Goal: Information Seeking & Learning: Learn about a topic

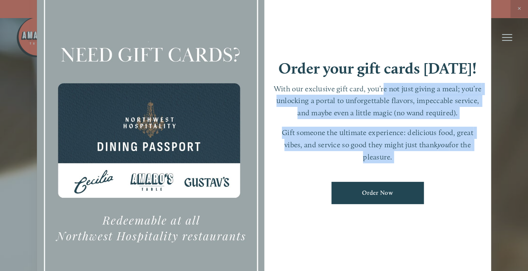
drag, startPoint x: 384, startPoint y: 84, endPoint x: 367, endPoint y: 150, distance: 68.1
click at [367, 150] on div "With our exclusive gift card, you’re not just giving a meal; you’re unlocking a…" at bounding box center [378, 123] width 211 height 80
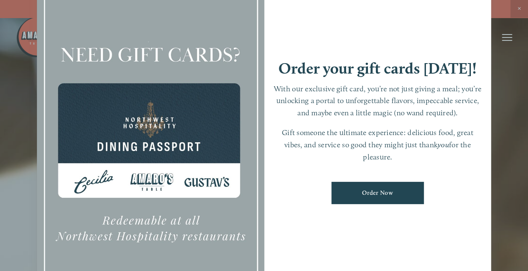
click at [519, 6] on div at bounding box center [264, 135] width 528 height 271
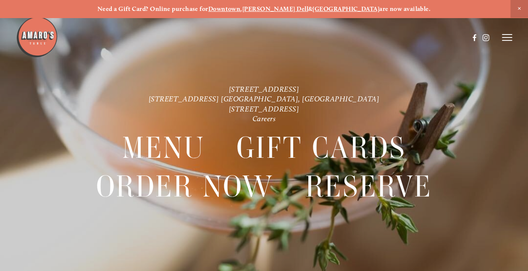
click at [285, 9] on strong "[PERSON_NAME] Dell" at bounding box center [276, 9] width 66 height 8
click at [506, 41] on icon at bounding box center [507, 38] width 10 height 8
click at [361, 37] on span "Menu" at bounding box center [363, 37] width 16 height 7
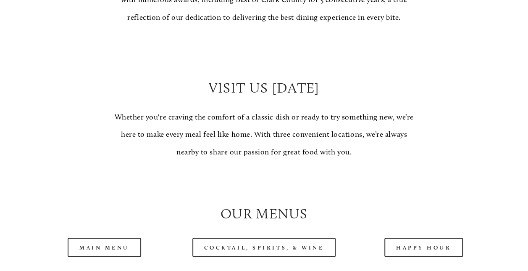
scroll to position [754, 0]
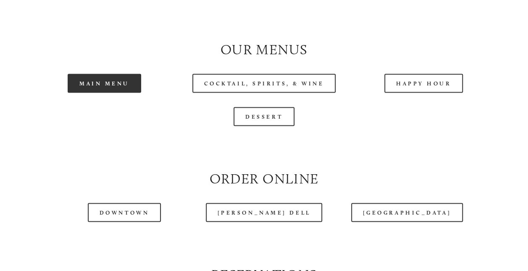
click at [123, 92] on link "Main Menu" at bounding box center [105, 83] width 74 height 19
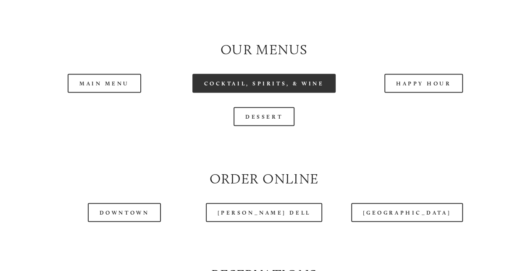
click at [269, 92] on link "Cocktail, Spirits, & Wine" at bounding box center [265, 83] width 144 height 19
